Goal: Task Accomplishment & Management: Use online tool/utility

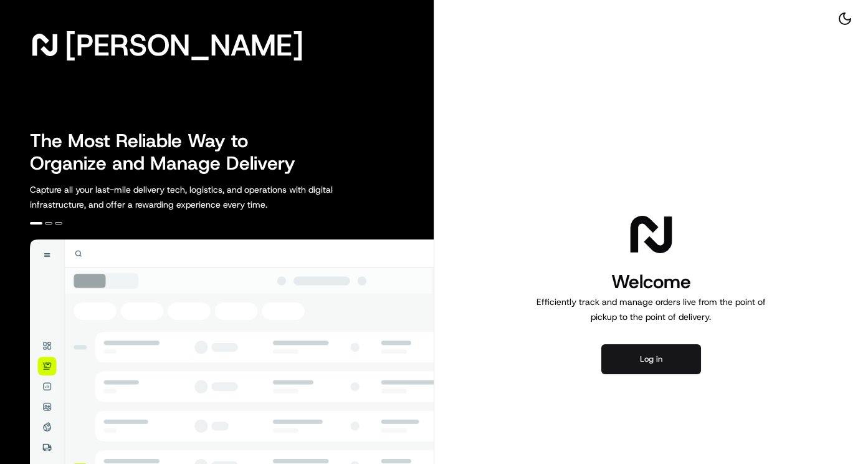
click at [668, 362] on button "Log in" at bounding box center [652, 359] width 100 height 30
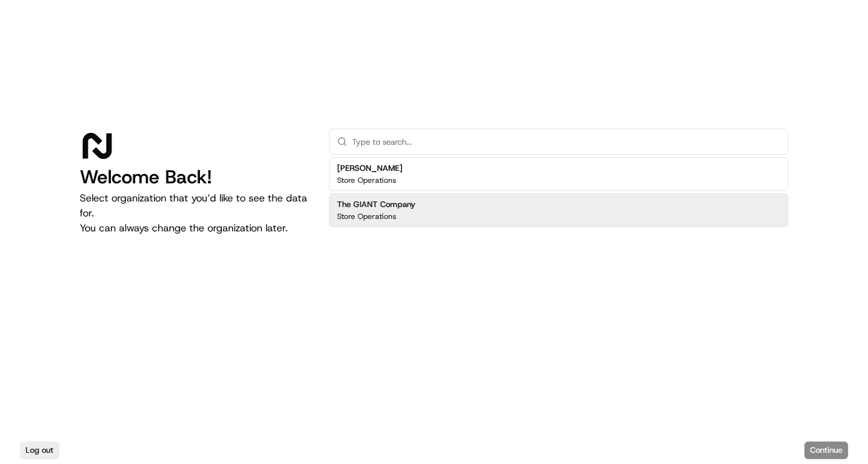
click at [397, 203] on h2 "The GIANT Company" at bounding box center [376, 204] width 79 height 11
click at [831, 453] on button "Continue" at bounding box center [827, 449] width 44 height 17
